Goal: Task Accomplishment & Management: Use online tool/utility

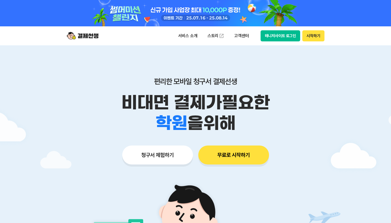
click at [133, 159] on button "청구서 체험하기" at bounding box center [157, 155] width 71 height 19
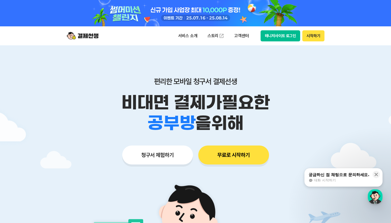
click at [221, 145] on div "편리한 모바일 청구서 결제선생 비대면 결제가 필요한 학원 공부방 호텔 쇼핑몰 병원 배달 보험사 항공사 골프장 을 위해 청구서 체험하기 무료로 …" at bounding box center [195, 110] width 270 height 130
click at [218, 158] on button "무료로 시작하기" at bounding box center [233, 155] width 71 height 19
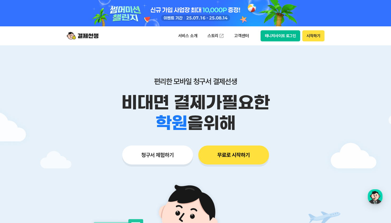
click at [312, 35] on button "시작하기" at bounding box center [313, 35] width 22 height 11
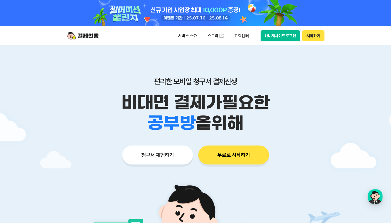
click at [281, 34] on button "매니저사이트 로그인" at bounding box center [281, 35] width 40 height 11
